Goal: Information Seeking & Learning: Learn about a topic

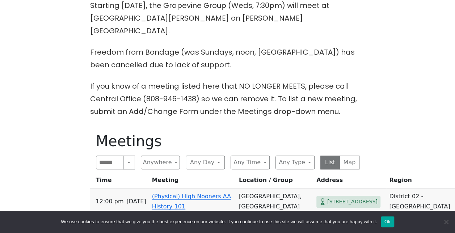
scroll to position [256, 0]
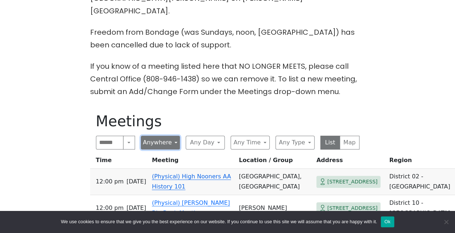
click at [174, 136] on button "Anywhere" at bounding box center [160, 143] width 39 height 14
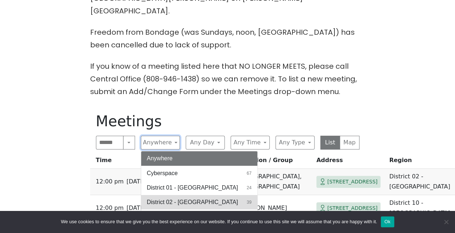
scroll to position [29, 0]
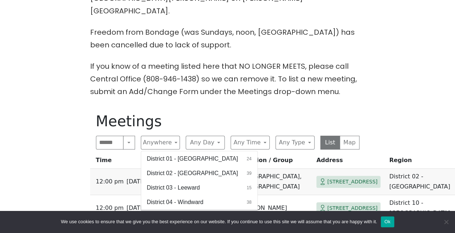
click at [206, 212] on span "District 09 - [GEOGRAPHIC_DATA]" at bounding box center [192, 216] width 91 height 9
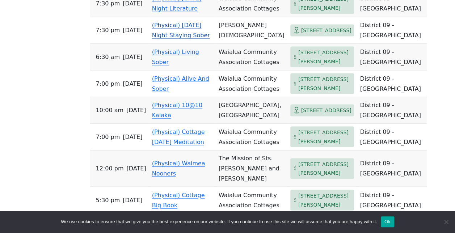
scroll to position [618, 0]
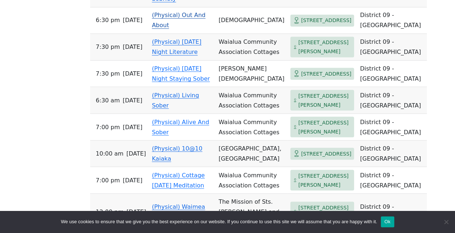
click at [301, 25] on span "[STREET_ADDRESS]" at bounding box center [326, 20] width 50 height 9
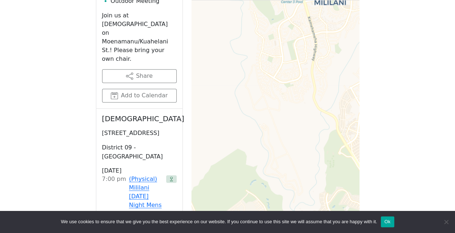
scroll to position [459, 0]
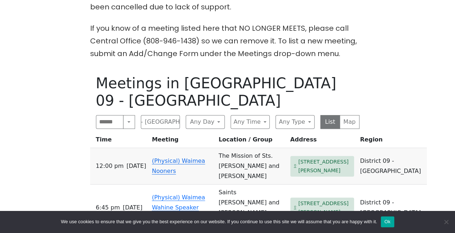
scroll to position [329, 0]
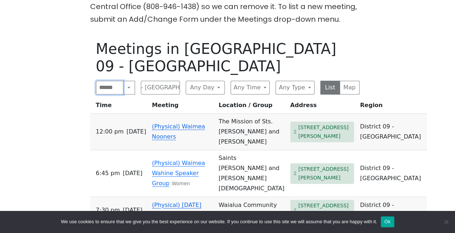
click at [112, 81] on input "Search" at bounding box center [110, 88] width 28 height 14
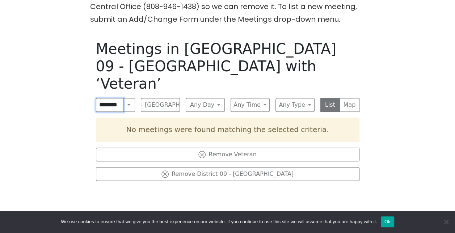
scroll to position [0, 1]
type input "********"
click input "submit" at bounding box center [0, 0] width 0 height 0
click at [161, 98] on button "District 09 - [GEOGRAPHIC_DATA]" at bounding box center [160, 105] width 39 height 14
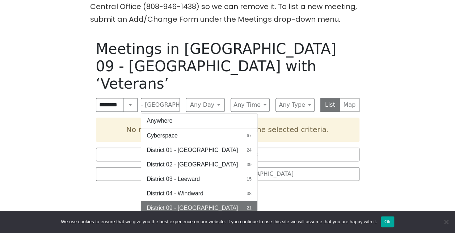
drag, startPoint x: 422, startPoint y: 152, endPoint x: 411, endPoint y: 153, distance: 11.7
click at [421, 152] on div "The Pioneer Group (Tues, 6:30, inside the Women’s Bld. at [DEMOGRAPHIC_DATA]) i…" at bounding box center [227, 74] width 409 height 403
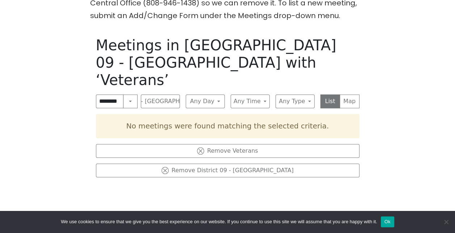
scroll to position [293, 0]
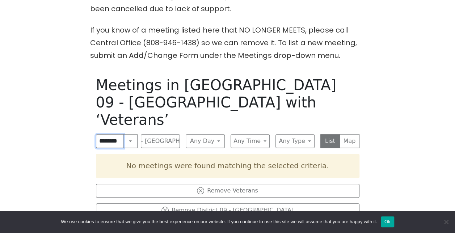
click at [114, 134] on input "********" at bounding box center [110, 140] width 28 height 13
click at [118, 134] on input "********" at bounding box center [110, 140] width 28 height 13
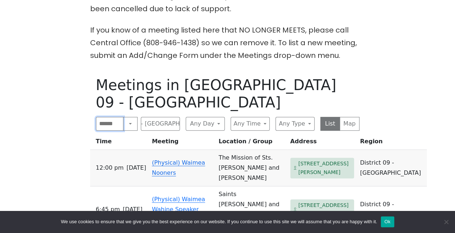
type input "*"
